Goal: Transaction & Acquisition: Purchase product/service

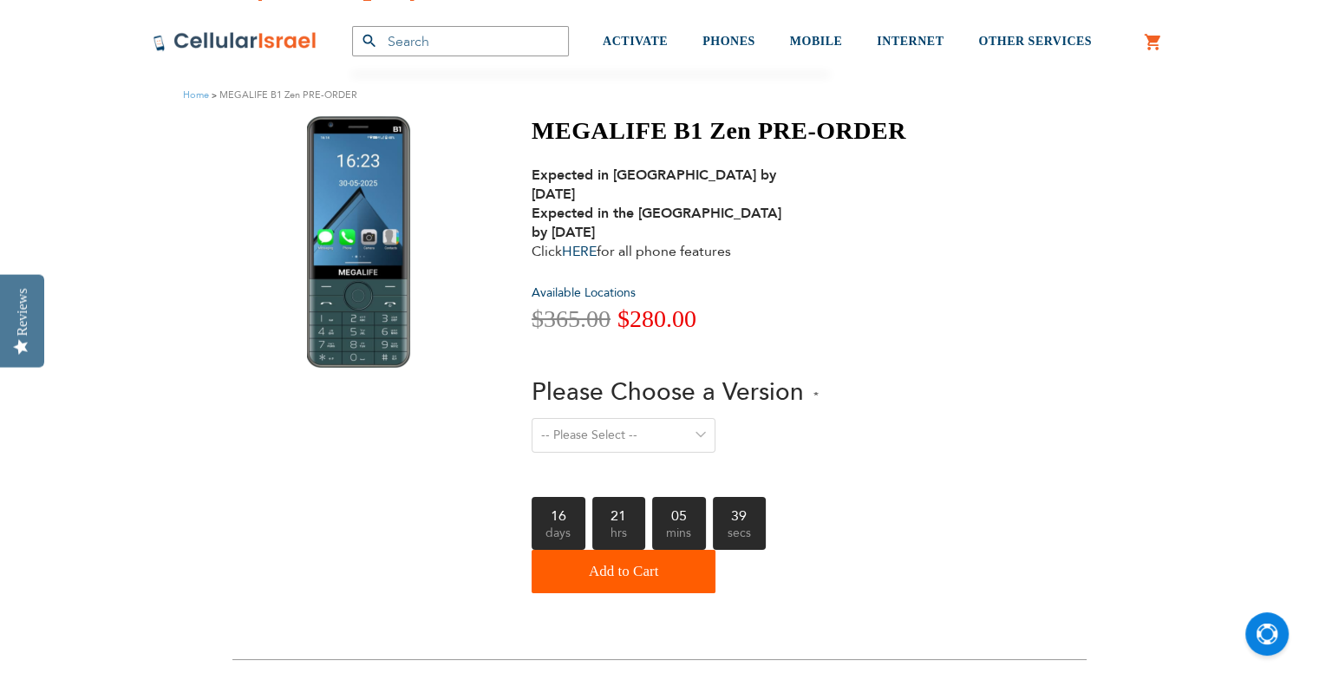
scroll to position [87, 0]
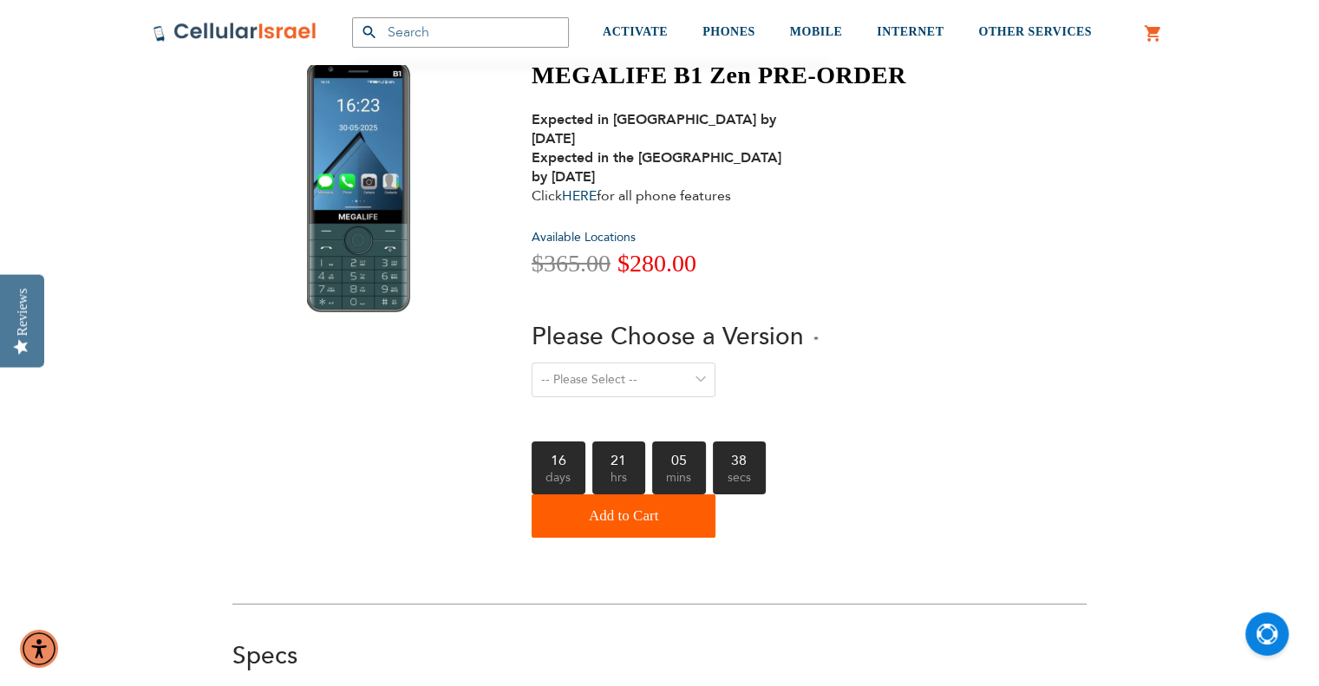
click at [628, 364] on select "-- Please Select -- Level 1. Filtered Email only Level 2. Email + Banking Level…" at bounding box center [623, 379] width 184 height 35
click at [833, 362] on div "-- Please Select -- Level 1. Filtered Email only Level 2. Email + Banking Level…" at bounding box center [718, 390] width 374 height 57
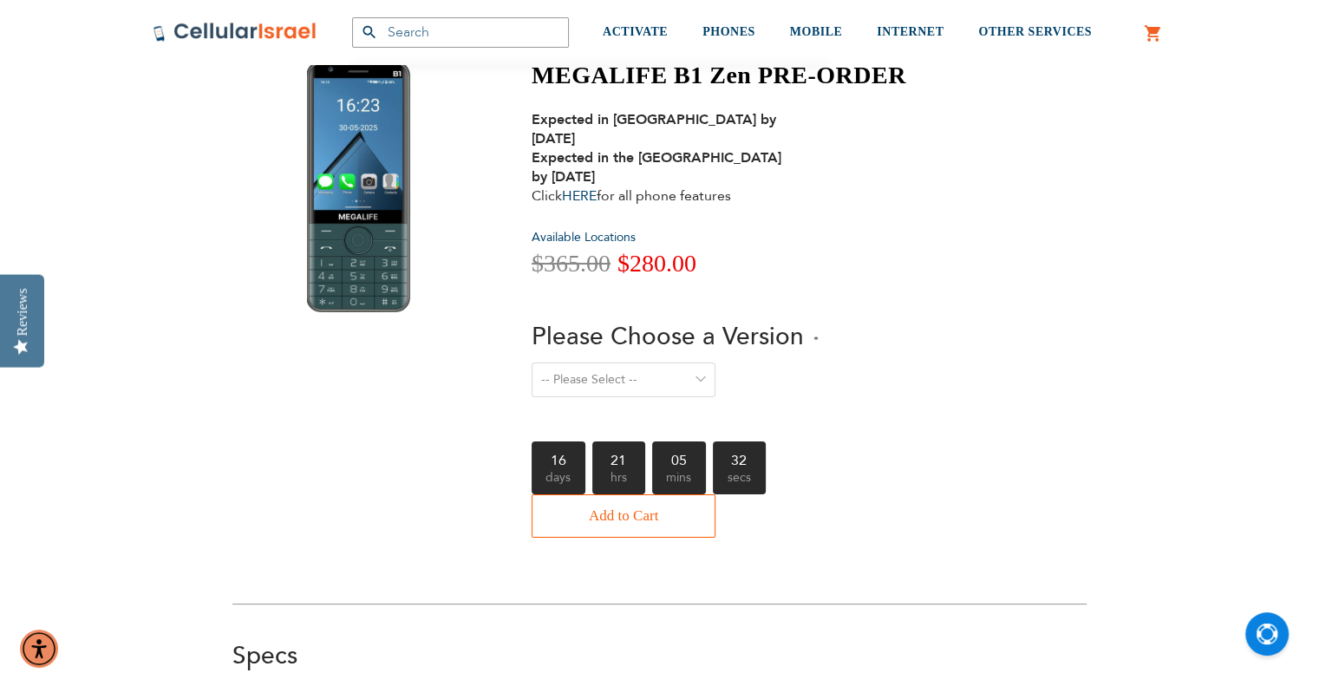
click at [624, 498] on span "Add to Cart" at bounding box center [623, 515] width 69 height 35
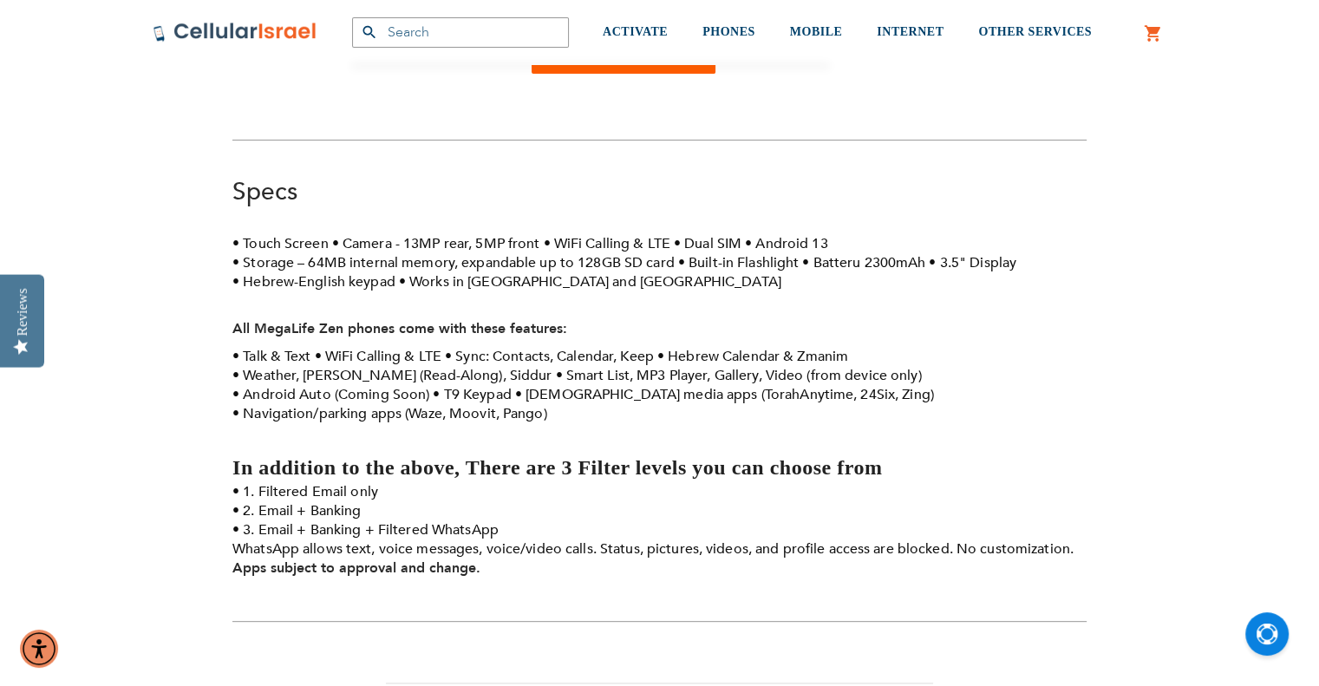
scroll to position [598, 0]
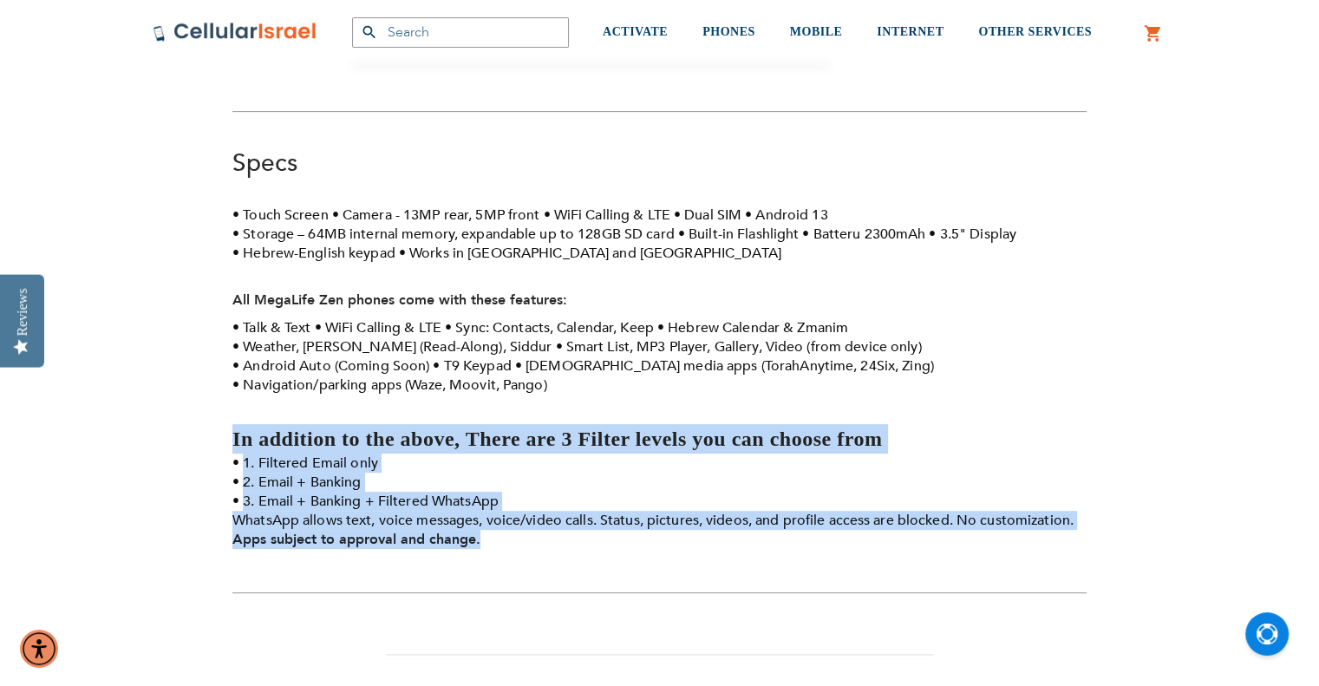
drag, startPoint x: 419, startPoint y: 516, endPoint x: 227, endPoint y: 433, distance: 208.9
click at [227, 433] on div "280 MEGALIFE B1 Zen PRE-ORDER Expected in [GEOGRAPHIC_DATA] by [DATE] Expected …" at bounding box center [659, 293] width 880 height 1489
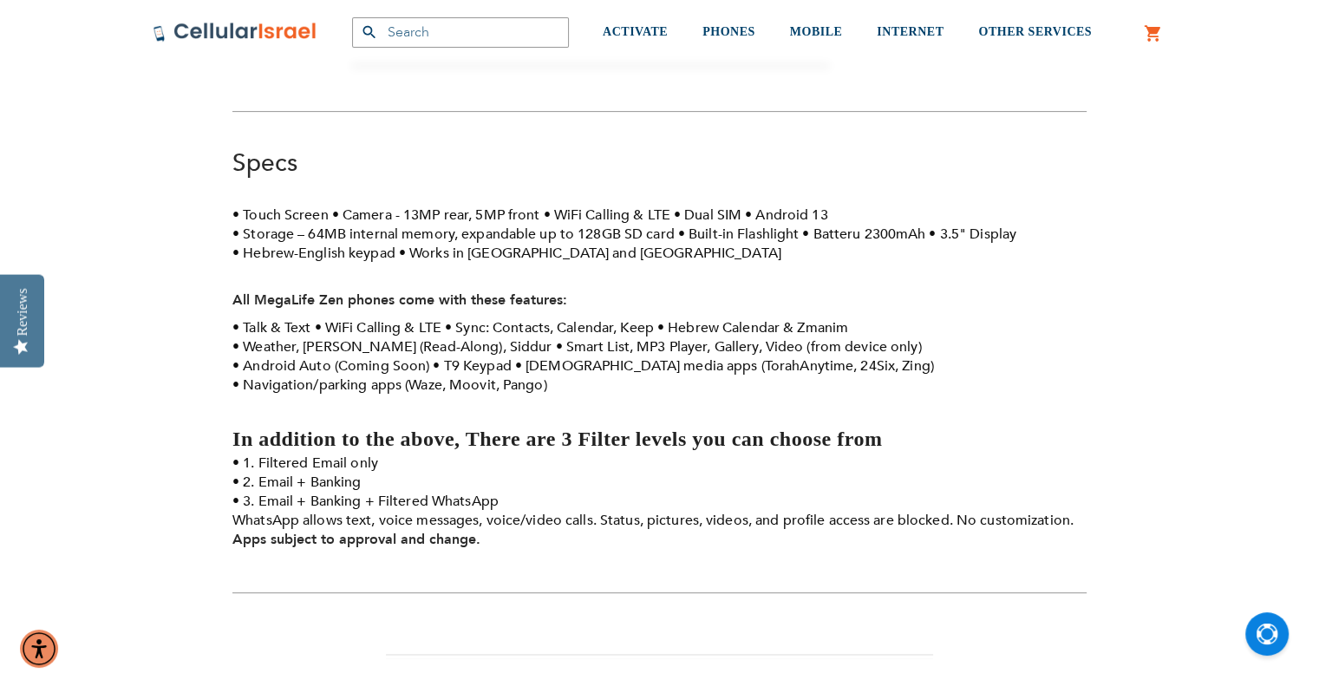
click at [384, 337] on li "Weather, [PERSON_NAME] (Read-Along), Siddur" at bounding box center [391, 346] width 319 height 19
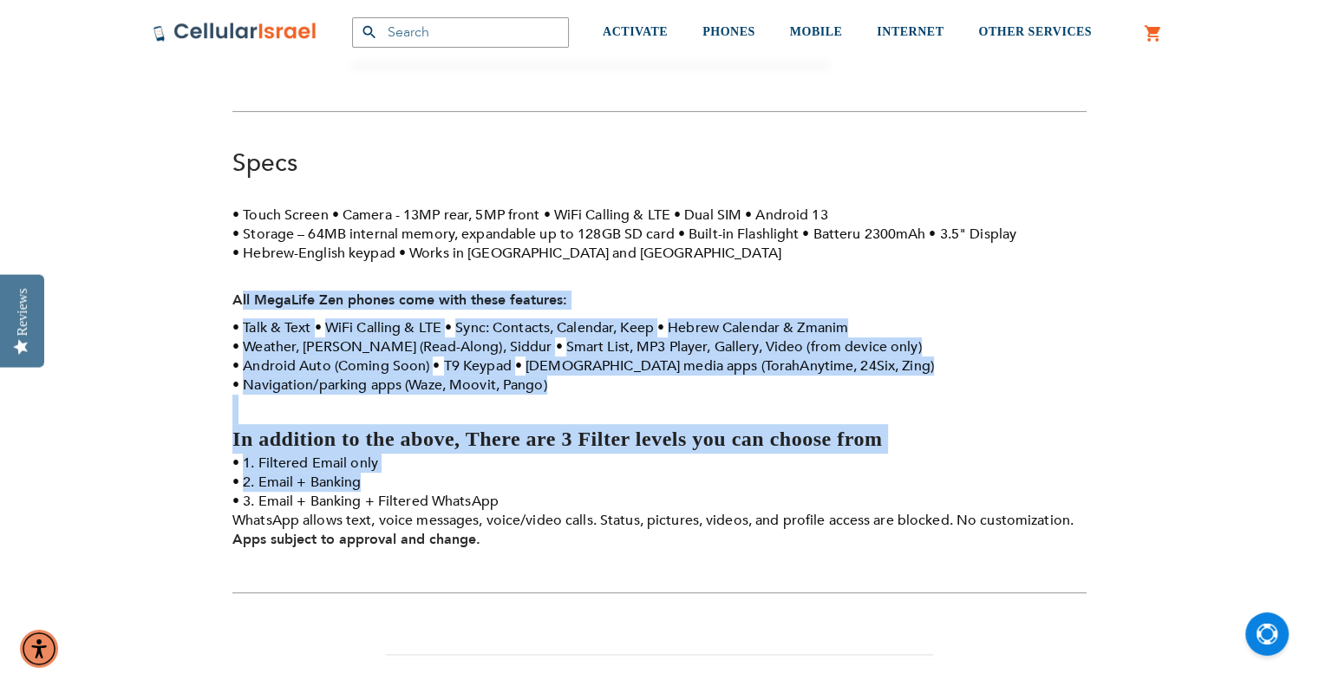
drag, startPoint x: 240, startPoint y: 282, endPoint x: 609, endPoint y: 480, distance: 419.3
click at [624, 455] on div "Touch Screen Camera - 13MP rear, 5MP front WiFi Calling & LTE Dual SIM Android …" at bounding box center [659, 381] width 854 height 353
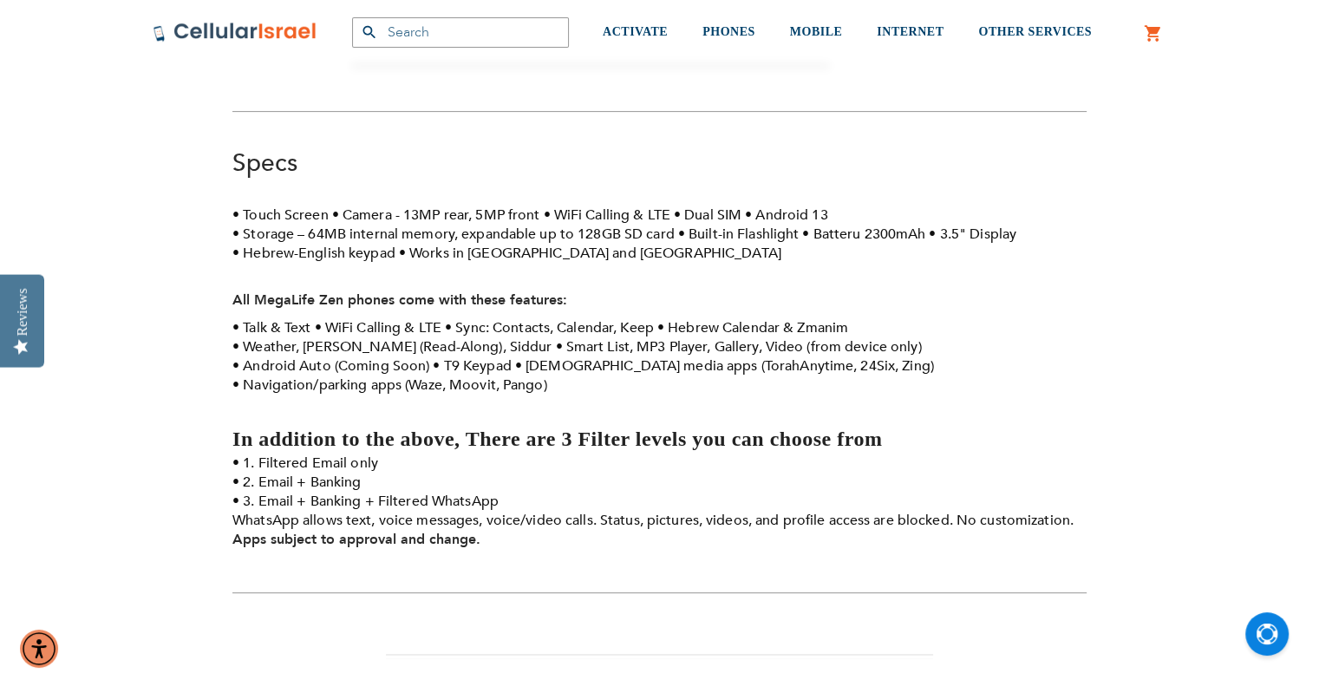
click at [568, 498] on li "3. Email + Banking + Filtered WhatsApp WhatsApp allows text, voice messages, vo…" at bounding box center [659, 511] width 854 height 38
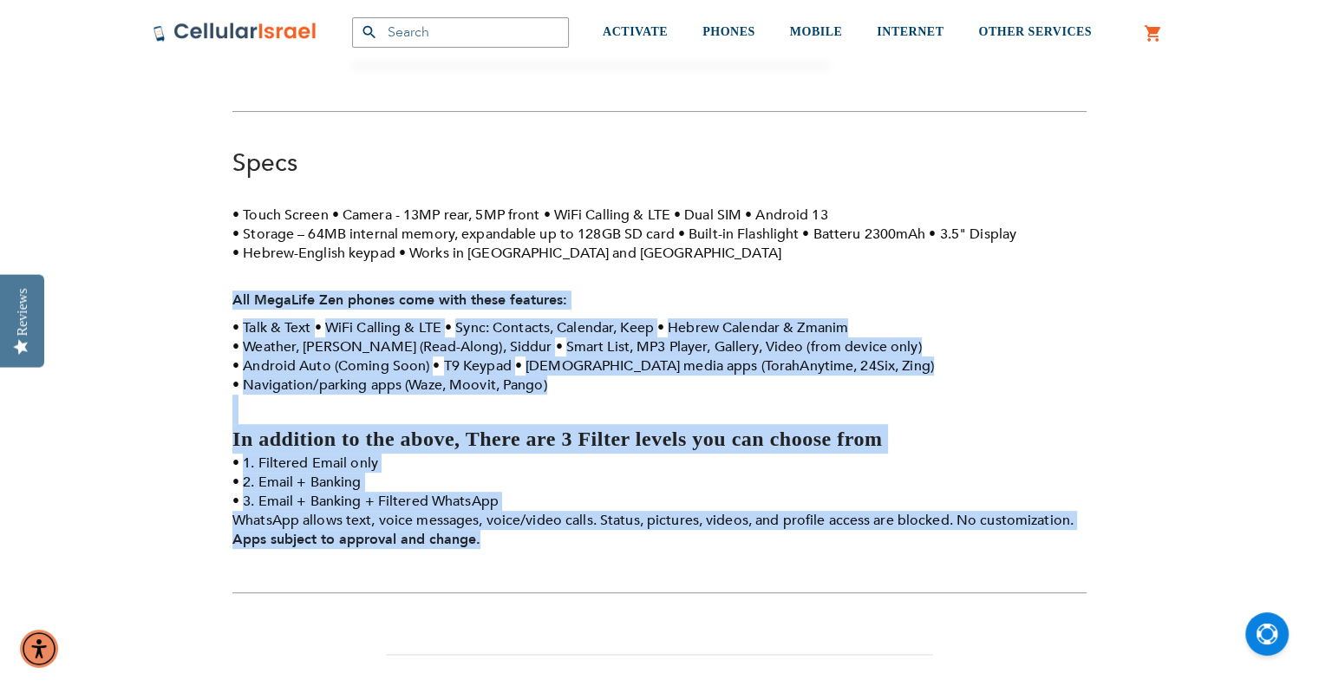
drag, startPoint x: 331, startPoint y: 450, endPoint x: 218, endPoint y: 284, distance: 200.3
click at [218, 284] on div "SEMINARY YESHIVA TOURIST OLIM COUPLES Support [PHONE_NUMBER] / [PHONE_NUMBER] L…" at bounding box center [659, 631] width 1319 height 2459
copy div "All MegaLife [DEMOGRAPHIC_DATA] phones come with these features: Talk & Text Wi…"
